Goal: Task Accomplishment & Management: Manage account settings

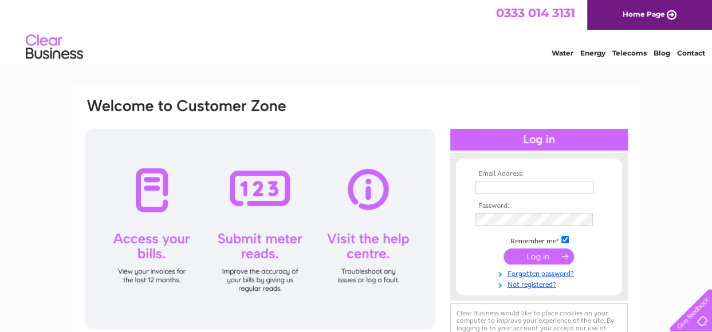
type input "info@selfcateringshetland.com"
click at [546, 256] on input "submit" at bounding box center [539, 257] width 70 height 16
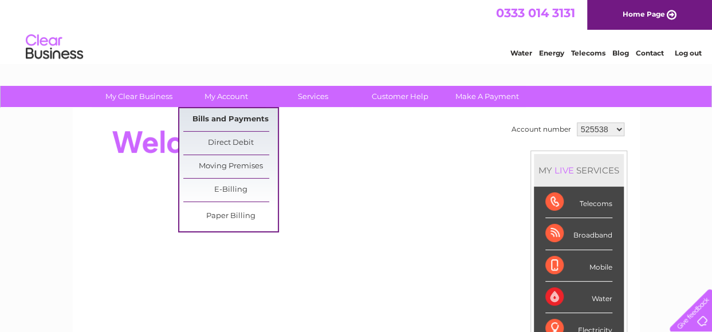
click at [228, 121] on link "Bills and Payments" at bounding box center [230, 119] width 95 height 23
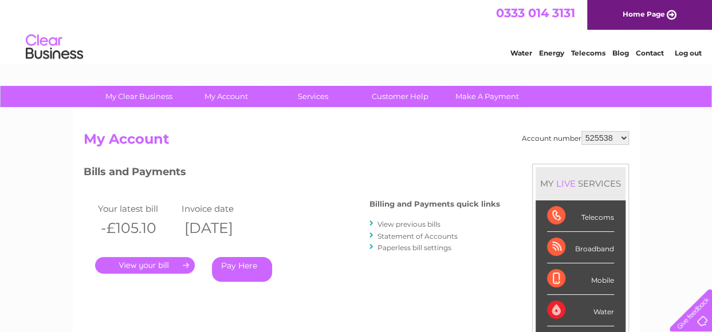
click at [609, 132] on select "525538 528178 926203 1110410" at bounding box center [606, 138] width 48 height 14
select select "926203"
click at [583, 131] on select "525538 528178 926203 1110410" at bounding box center [606, 138] width 48 height 14
click at [150, 264] on link "." at bounding box center [145, 265] width 100 height 17
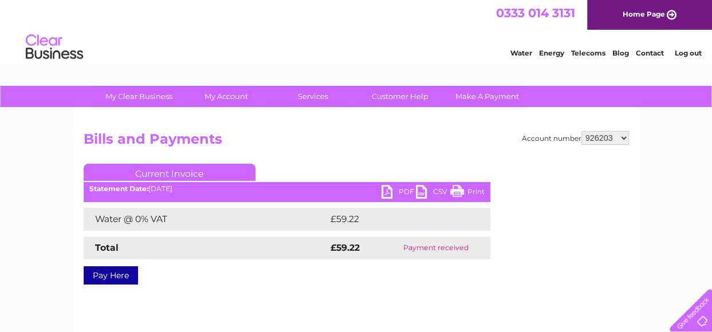
click at [385, 194] on link "PDF" at bounding box center [399, 193] width 34 height 17
click at [698, 51] on link "Log out" at bounding box center [687, 53] width 27 height 9
